Goal: Information Seeking & Learning: Understand process/instructions

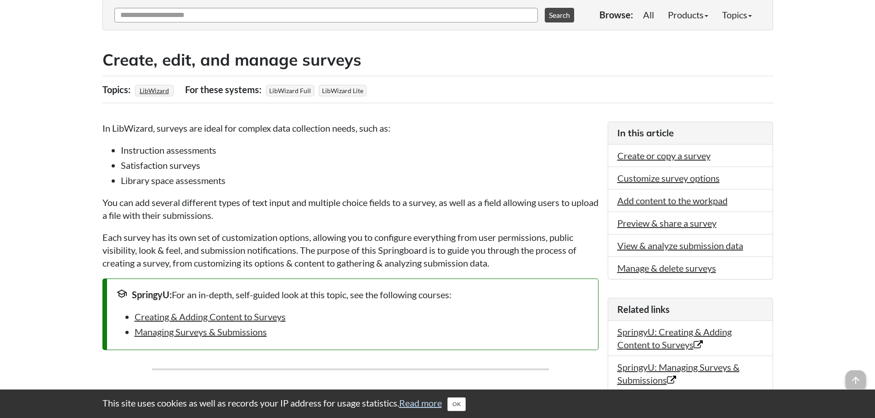
scroll to position [138, 0]
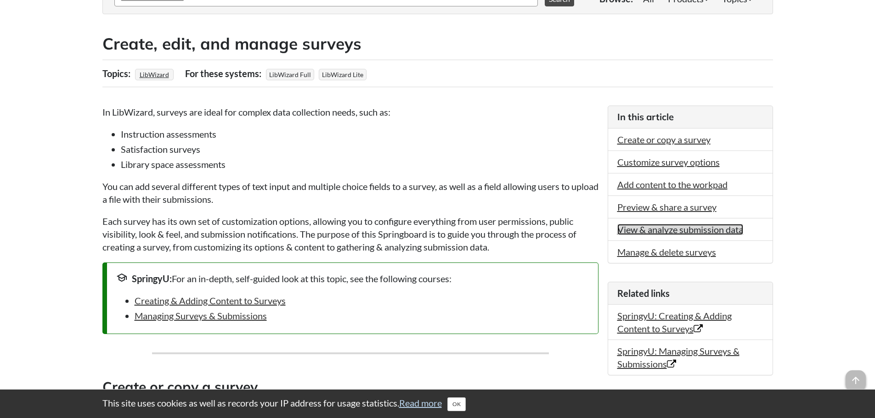
click at [687, 231] on link "View & analyze submission data" at bounding box center [680, 229] width 126 height 11
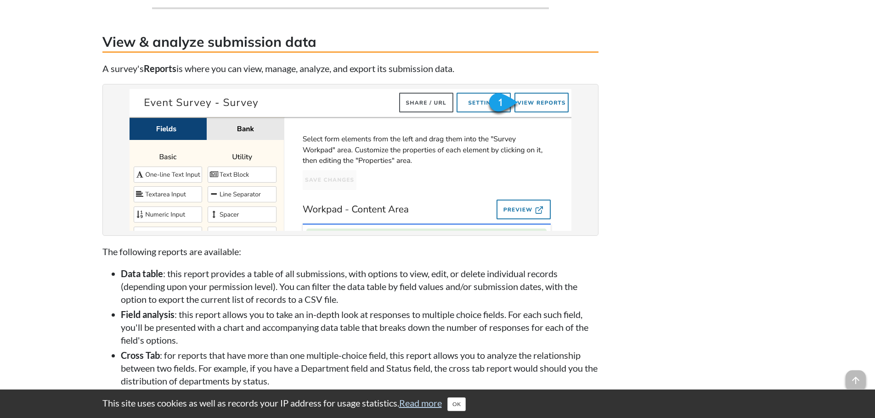
scroll to position [3298, 0]
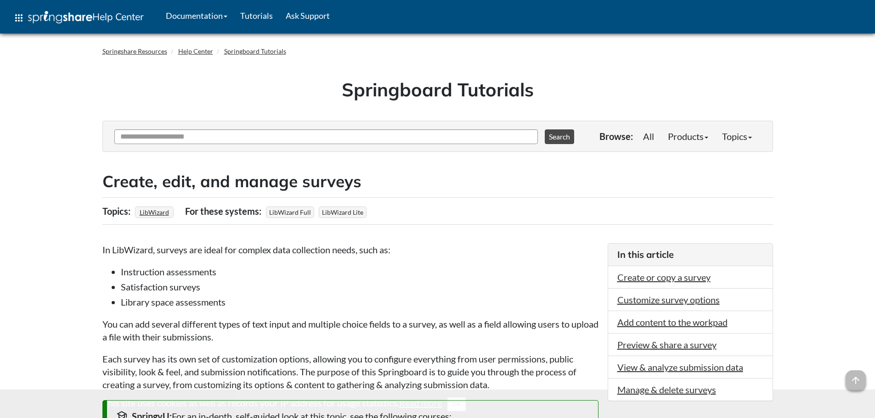
scroll to position [3298, 0]
